Goal: Transaction & Acquisition: Purchase product/service

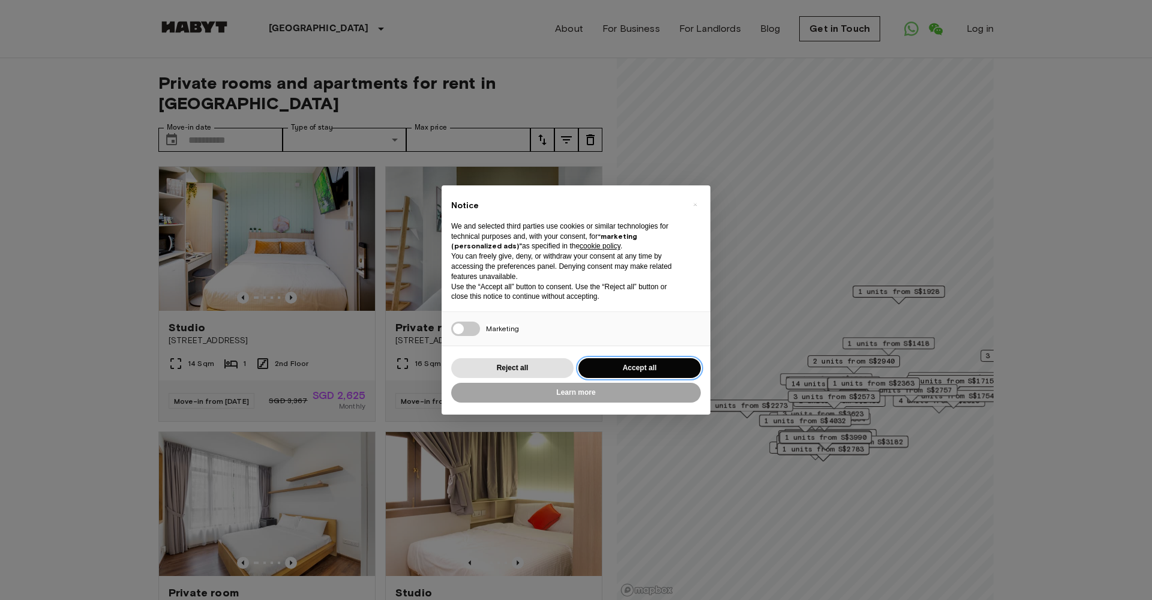
click at [632, 365] on button "Accept all" at bounding box center [639, 368] width 122 height 20
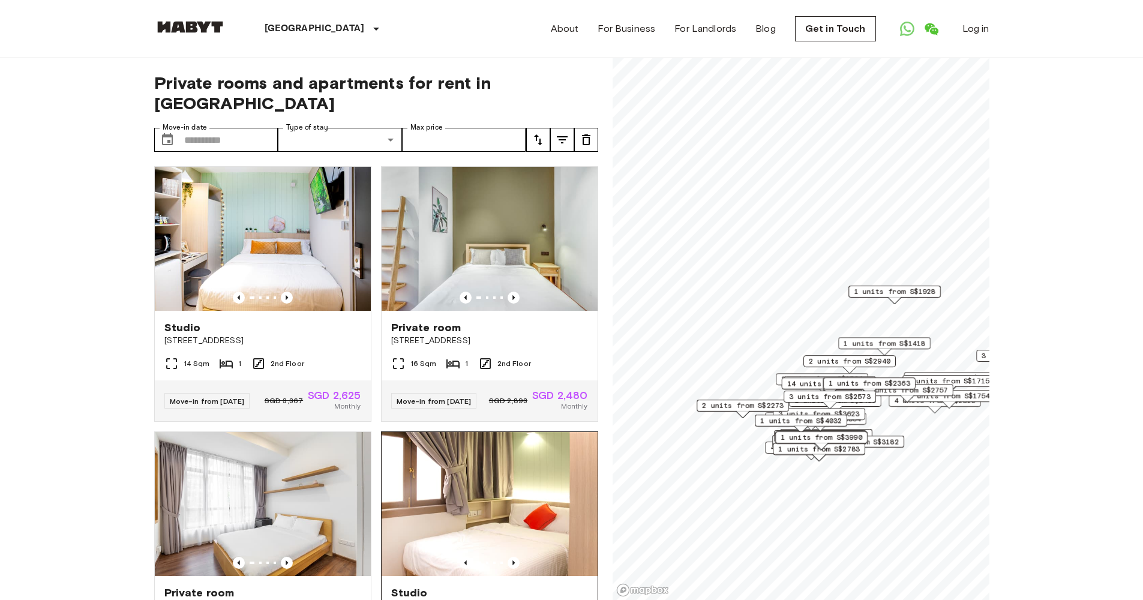
scroll to position [137, 0]
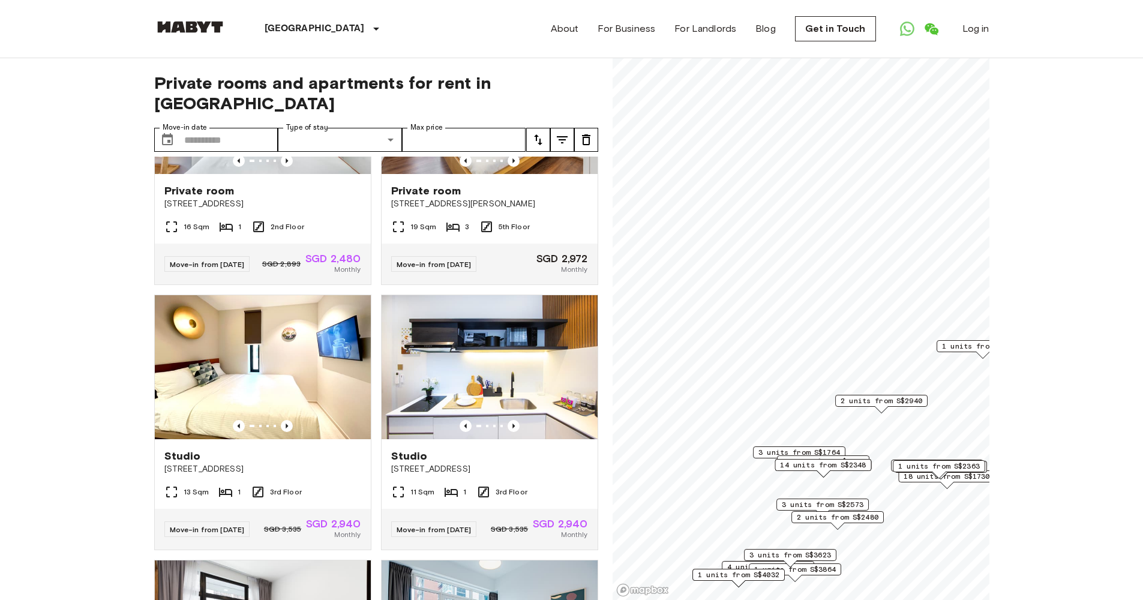
click at [867, 402] on span "2 units from S$2940" at bounding box center [882, 400] width 82 height 11
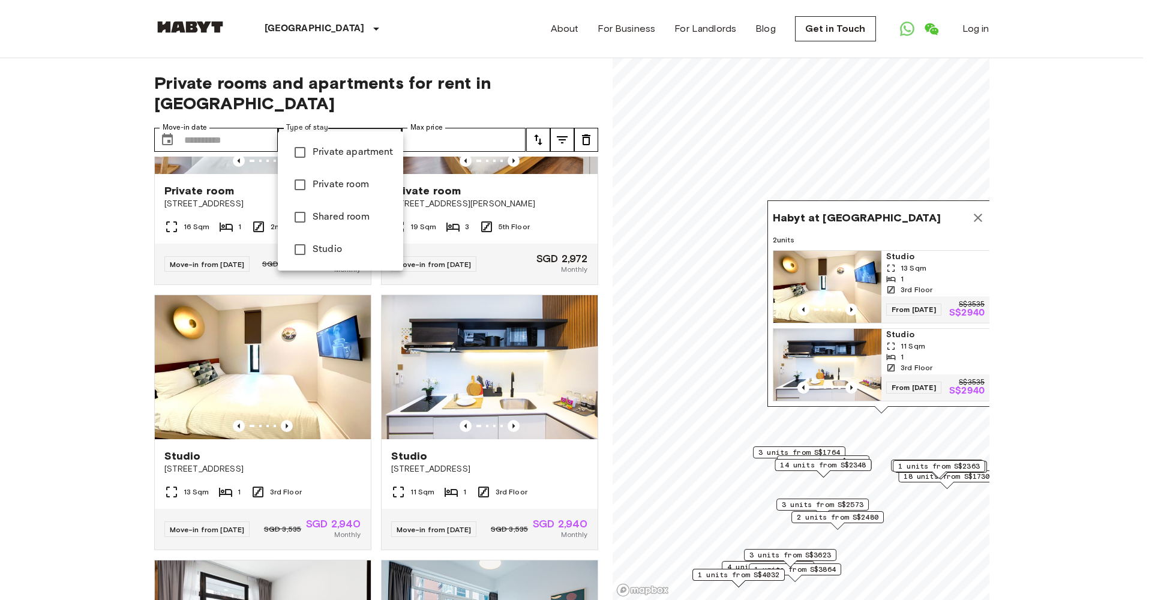
click at [342, 157] on span "Private apartment" at bounding box center [353, 152] width 81 height 14
type input "**********"
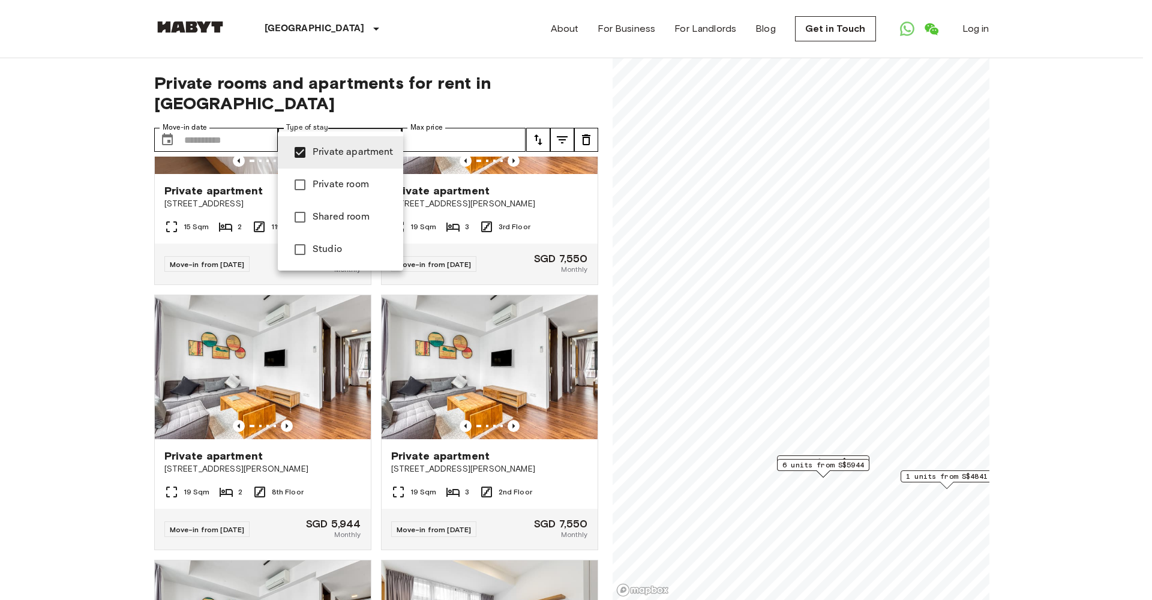
click at [815, 458] on div at bounding box center [576, 300] width 1152 height 600
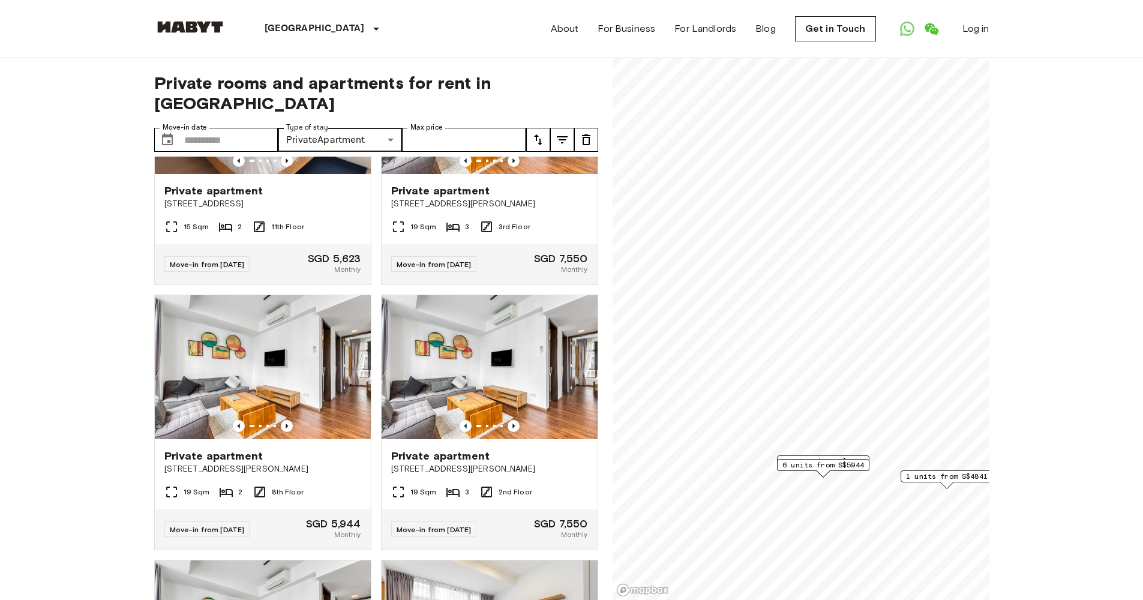
click at [815, 458] on span "1 units from S$5623" at bounding box center [823, 461] width 82 height 11
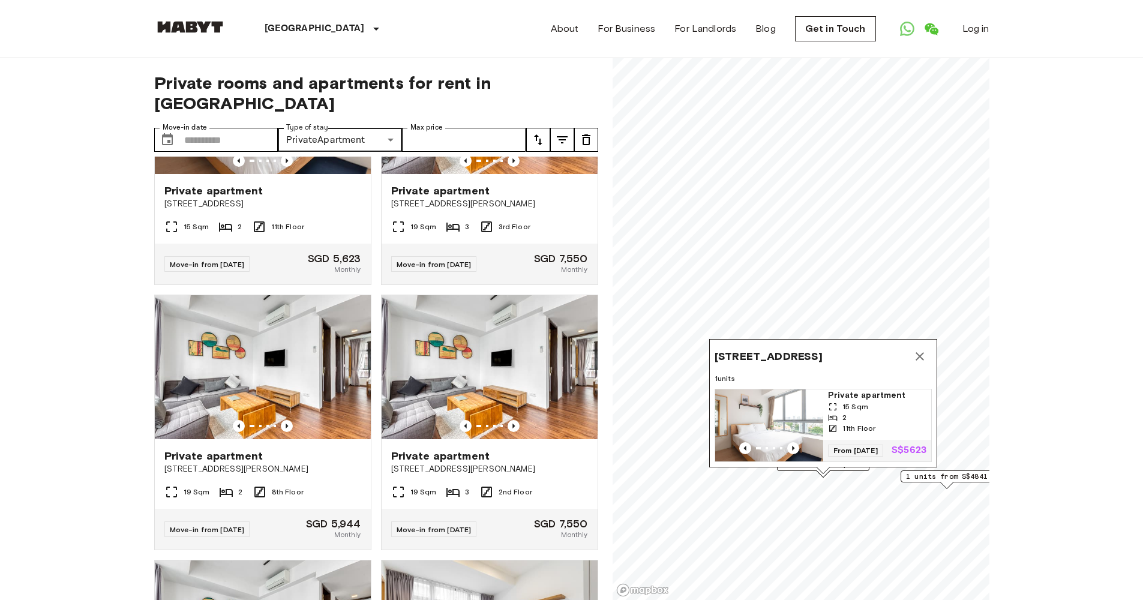
click at [800, 389] on img "Map marker" at bounding box center [769, 425] width 108 height 72
click at [920, 352] on icon "Map marker" at bounding box center [920, 356] width 8 height 8
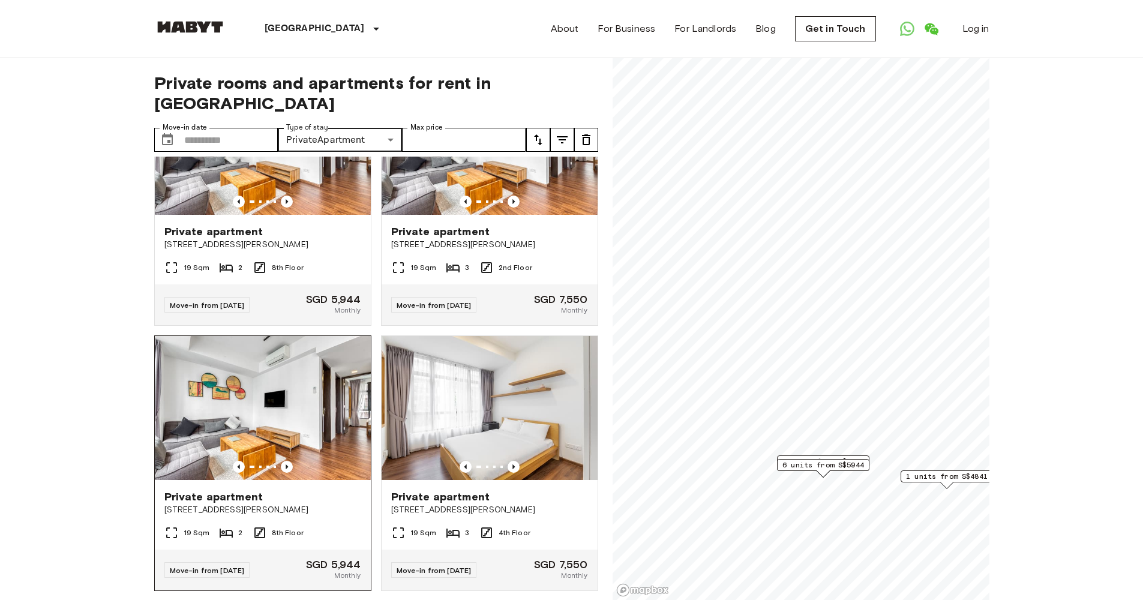
scroll to position [407, 0]
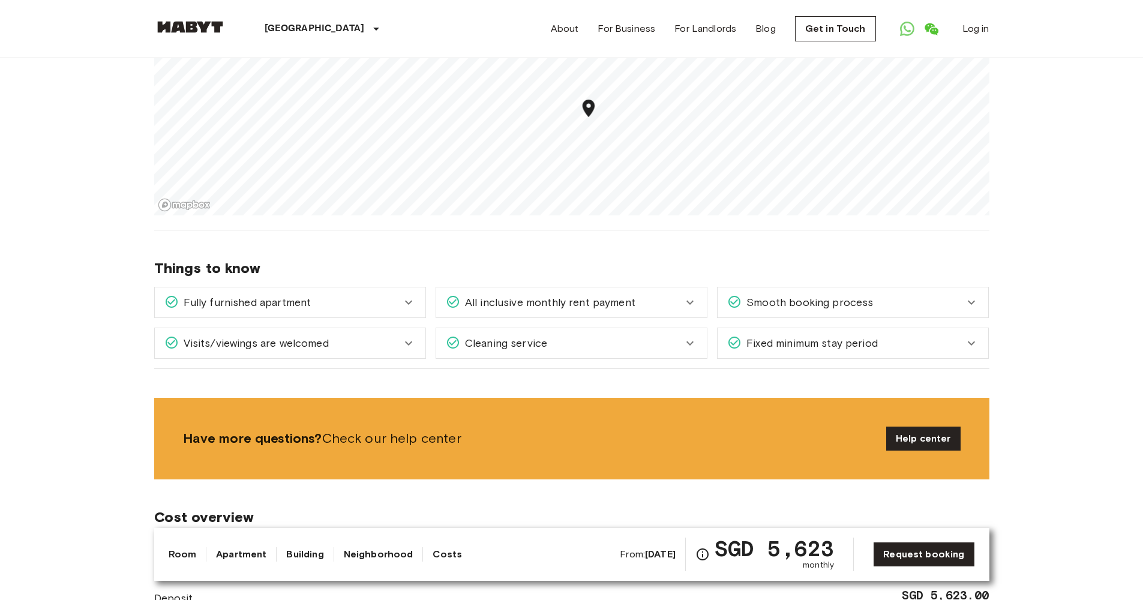
scroll to position [673, 0]
